Goal: Task Accomplishment & Management: Complete application form

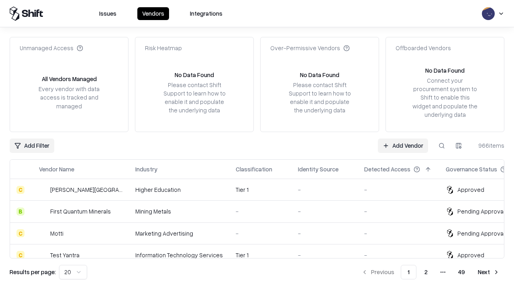
click at [403, 145] on link "Add Vendor" at bounding box center [403, 145] width 50 height 14
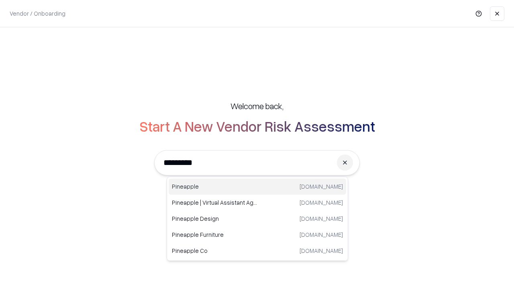
click at [257, 187] on div "Pineapple [DOMAIN_NAME]" at bounding box center [257, 187] width 177 height 16
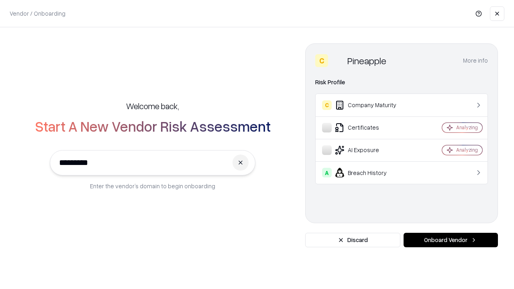
type input "*********"
click at [450, 240] on button "Onboard Vendor" at bounding box center [450, 240] width 94 height 14
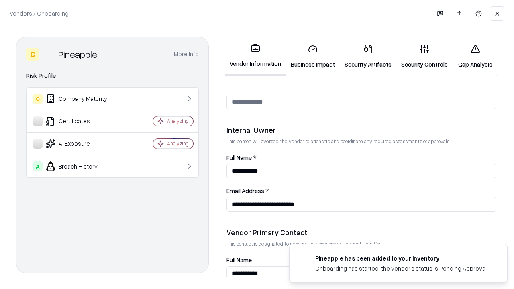
scroll to position [416, 0]
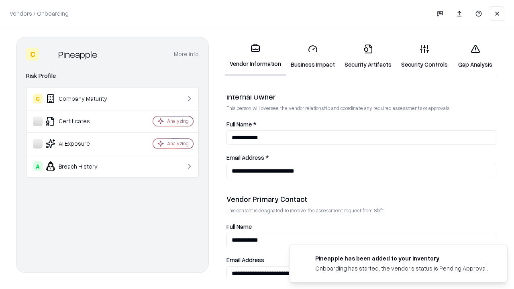
click at [313, 56] on link "Business Impact" at bounding box center [313, 56] width 54 height 37
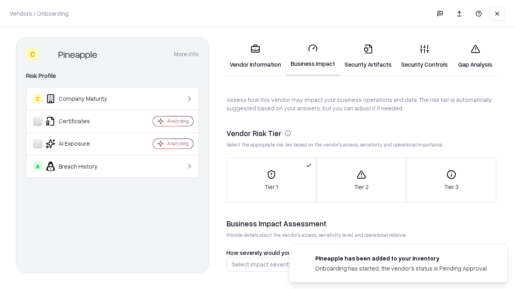
click at [368, 56] on link "Security Artifacts" at bounding box center [368, 56] width 57 height 37
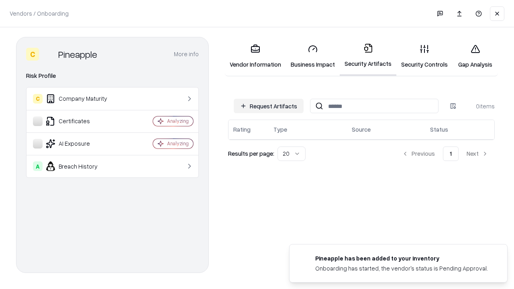
click at [269, 106] on button "Request Artifacts" at bounding box center [269, 106] width 70 height 14
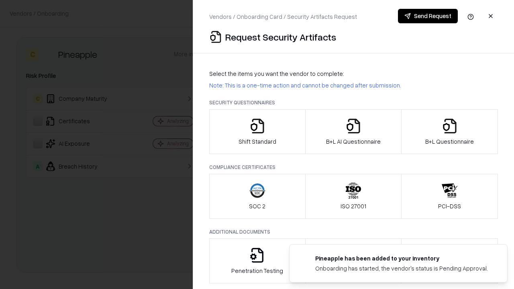
click at [257, 132] on icon "button" at bounding box center [257, 126] width 16 height 16
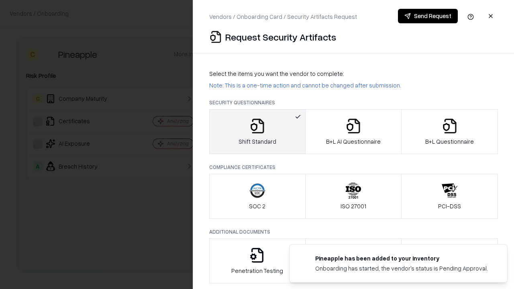
click at [428, 16] on button "Send Request" at bounding box center [428, 16] width 60 height 14
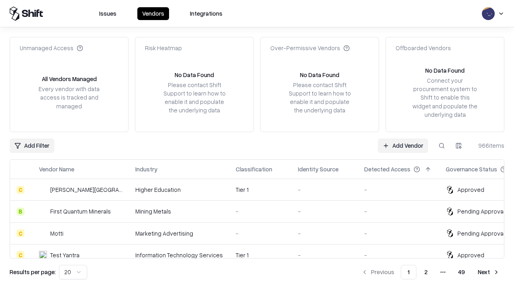
click at [442, 145] on button at bounding box center [441, 145] width 14 height 14
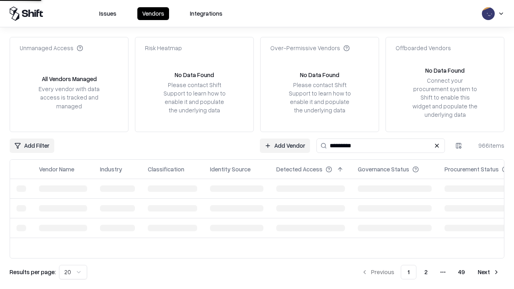
type input "*********"
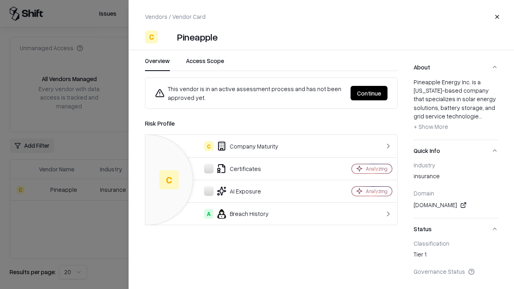
click at [369, 93] on button "Continue" at bounding box center [368, 93] width 37 height 14
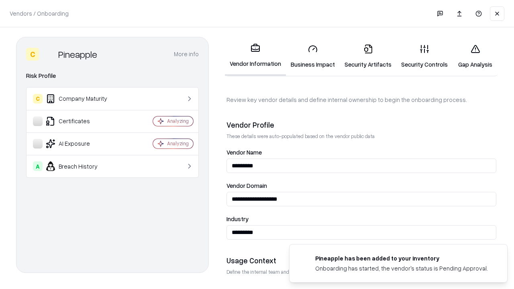
click at [368, 56] on link "Security Artifacts" at bounding box center [368, 56] width 57 height 37
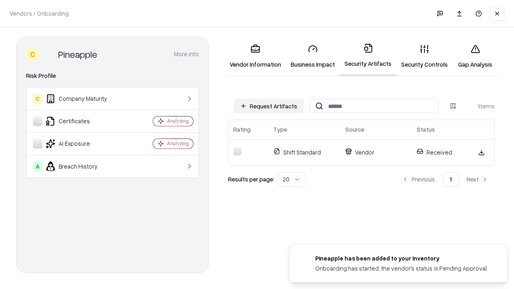
click at [475, 56] on link "Gap Analysis" at bounding box center [474, 56] width 45 height 37
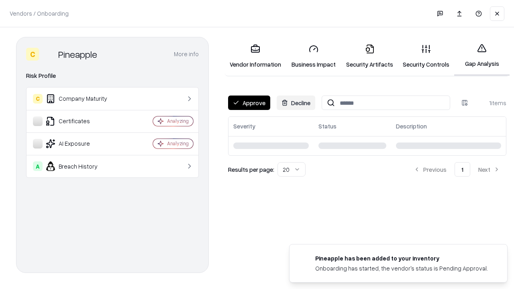
click at [249, 103] on button "Approve" at bounding box center [249, 103] width 42 height 14
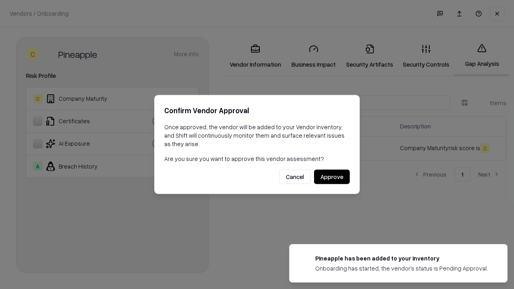
click at [332, 177] on button "Approve" at bounding box center [332, 177] width 36 height 14
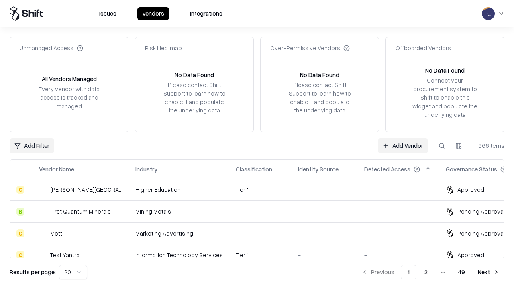
type input "*********"
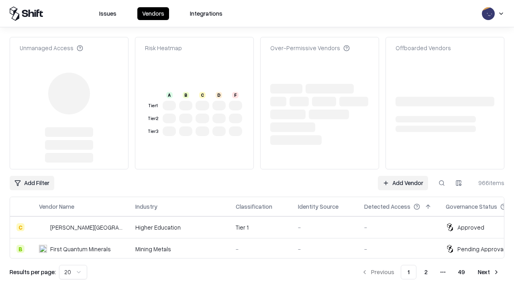
click at [403, 183] on link "Add Vendor" at bounding box center [403, 183] width 50 height 14
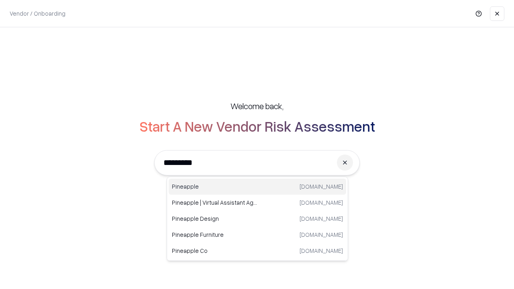
click at [257, 187] on div "Pineapple [DOMAIN_NAME]" at bounding box center [257, 187] width 177 height 16
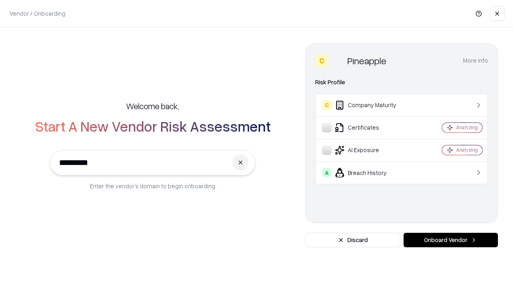
type input "*********"
click at [450, 240] on button "Onboard Vendor" at bounding box center [450, 240] width 94 height 14
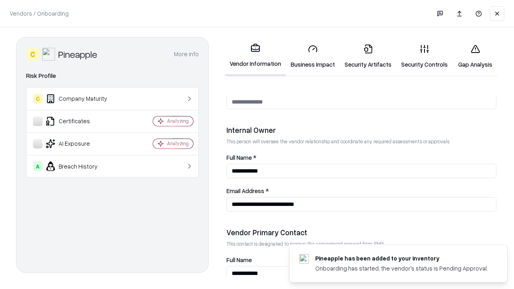
scroll to position [416, 0]
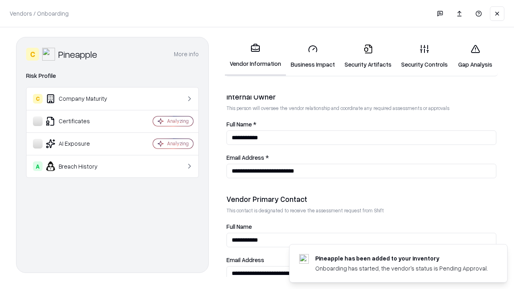
click at [475, 56] on link "Gap Analysis" at bounding box center [474, 56] width 45 height 37
